Goal: Find specific page/section: Find specific page/section

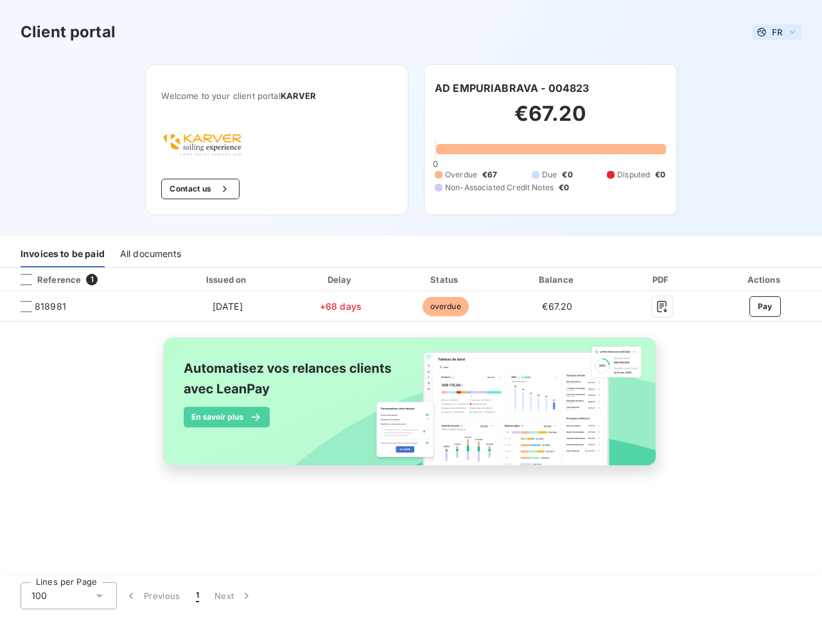
click at [777, 32] on span "FR" at bounding box center [777, 32] width 10 height 10
click at [198, 189] on button "Contact us" at bounding box center [200, 189] width 78 height 21
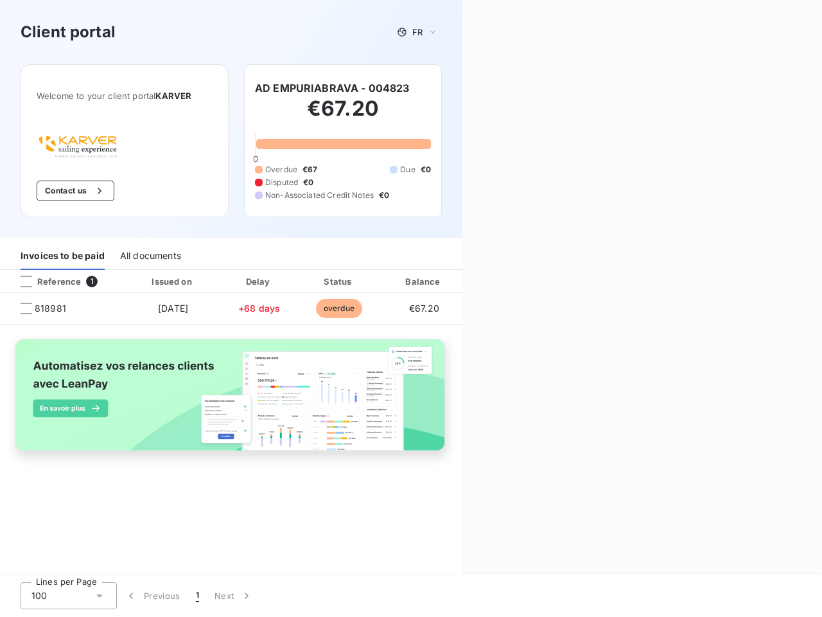
click at [512, 88] on div "Contact us Fill out the form below, and a member of our team will get back to y…" at bounding box center [642, 308] width 360 height 617
click at [62, 254] on div "Invoices to be paid" at bounding box center [63, 256] width 84 height 27
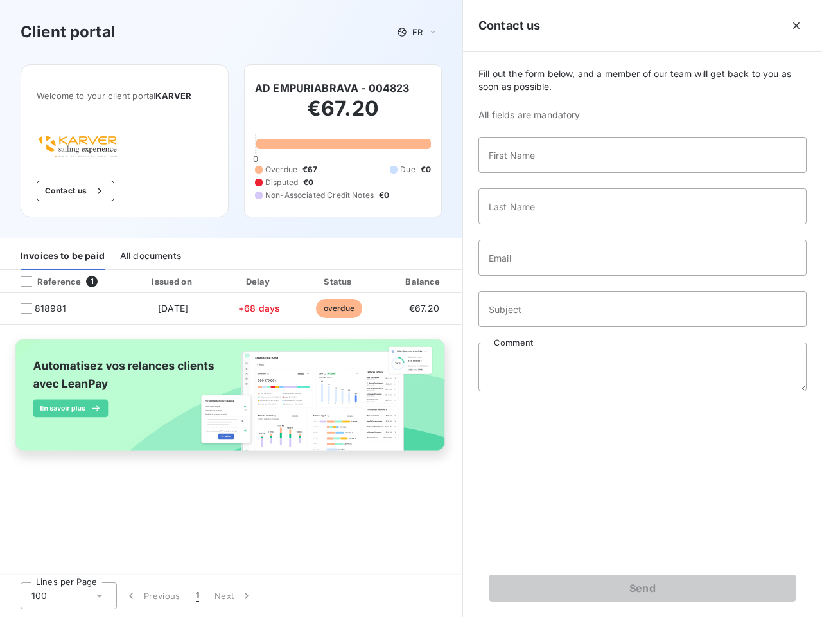
click at [150, 254] on div "All documents" at bounding box center [150, 256] width 61 height 27
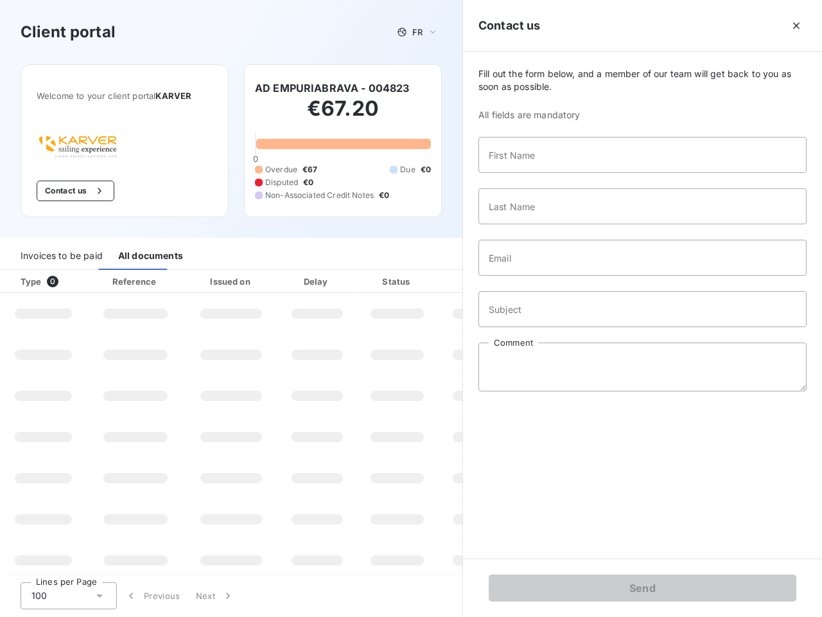
click at [82, 279] on div at bounding box center [77, 281] width 13 height 13
click at [26, 279] on div "Type 0" at bounding box center [48, 281] width 71 height 13
click at [227, 279] on div "Issued on" at bounding box center [231, 281] width 89 height 13
click at [341, 279] on div at bounding box center [347, 281] width 13 height 13
click at [445, 279] on div "Amount" at bounding box center [482, 281] width 82 height 13
